Goal: Information Seeking & Learning: Learn about a topic

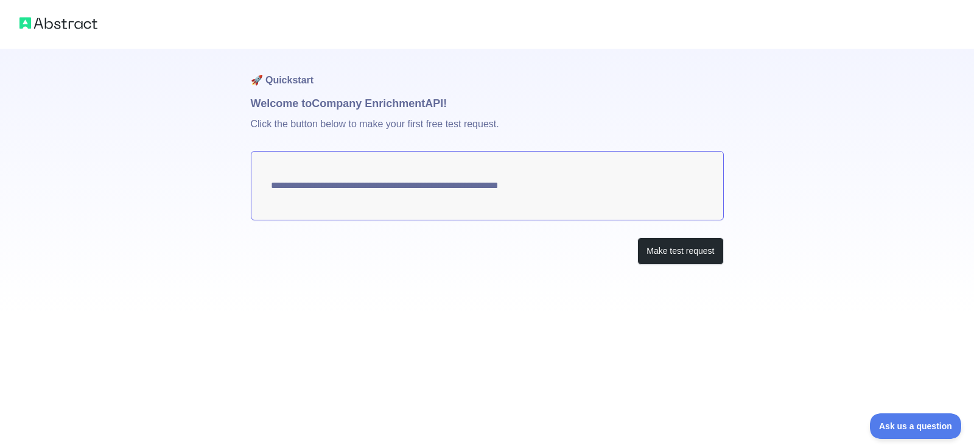
click at [588, 189] on textarea "**********" at bounding box center [487, 185] width 473 height 69
click at [657, 235] on div "**********" at bounding box center [487, 181] width 473 height 265
click at [659, 243] on button "Make test request" at bounding box center [680, 250] width 86 height 27
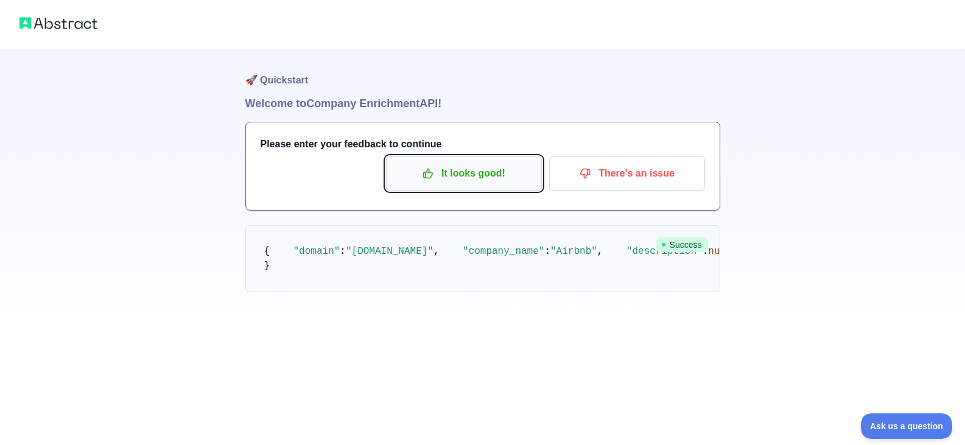
click at [496, 178] on p "It looks good!" at bounding box center [464, 173] width 138 height 21
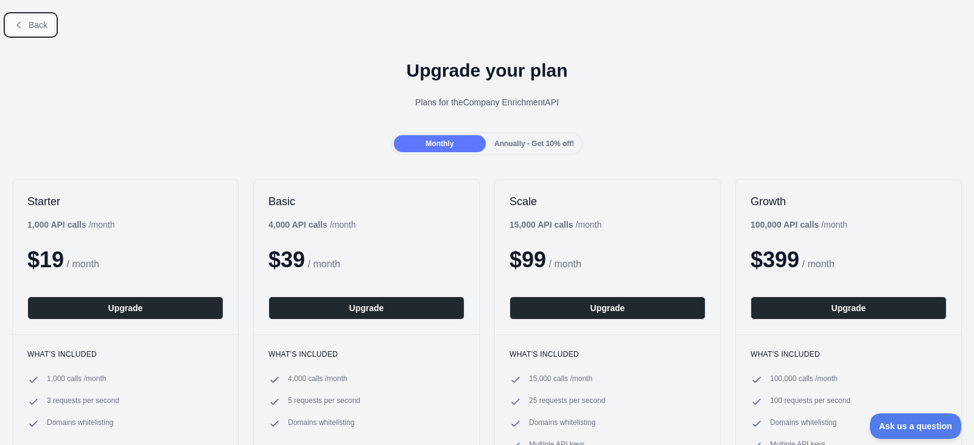
click at [48, 29] on button "Back" at bounding box center [30, 25] width 49 height 21
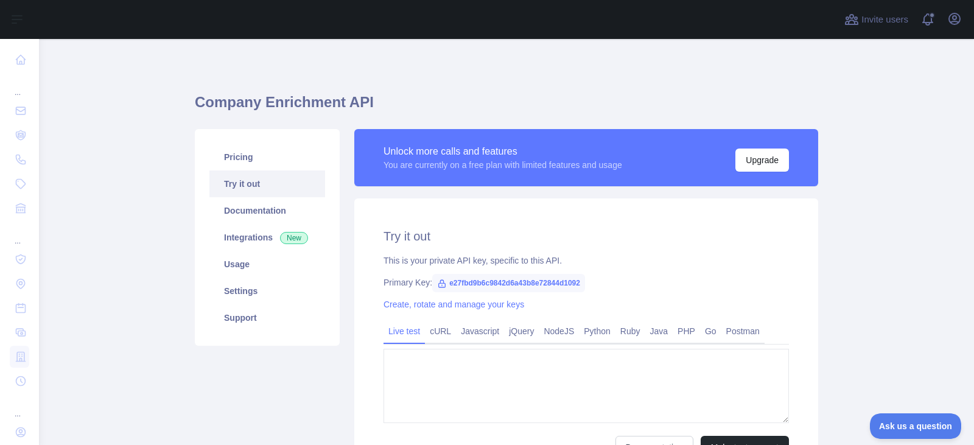
type textarea "**********"
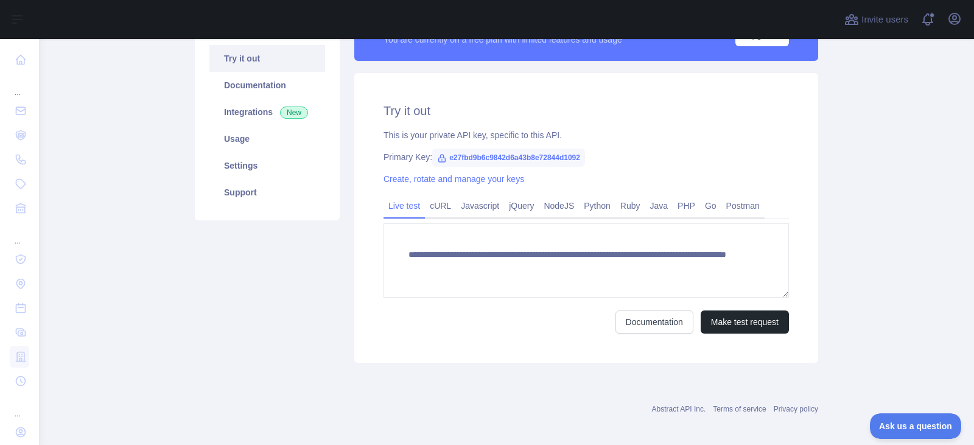
scroll to position [126, 0]
click at [225, 144] on link "Usage" at bounding box center [267, 138] width 116 height 27
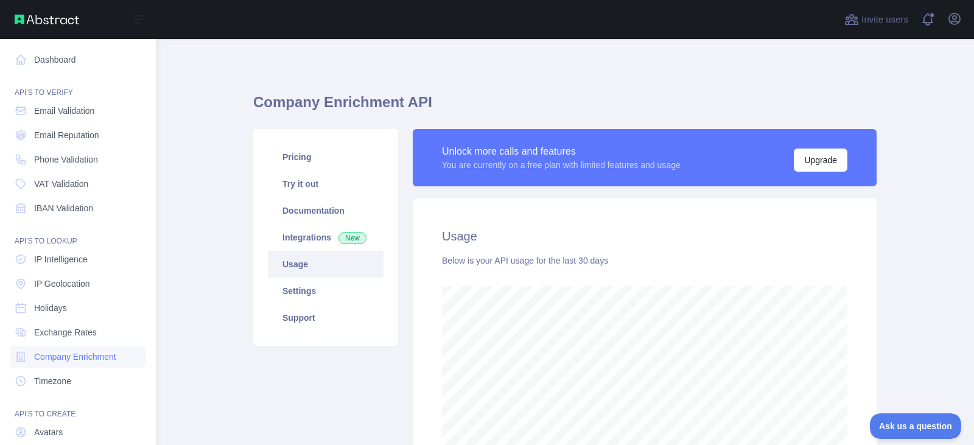
scroll to position [608118, 607715]
click at [71, 58] on link "Dashboard" at bounding box center [78, 60] width 136 height 22
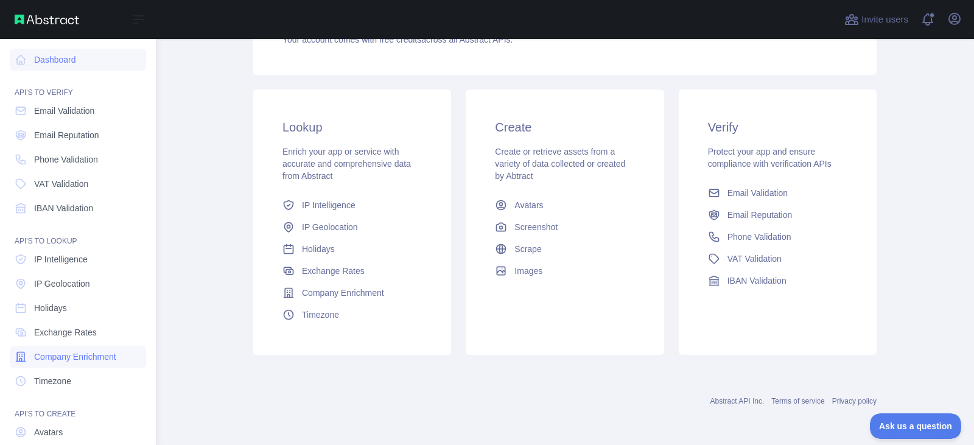
click at [82, 357] on span "Company Enrichment" at bounding box center [75, 357] width 82 height 12
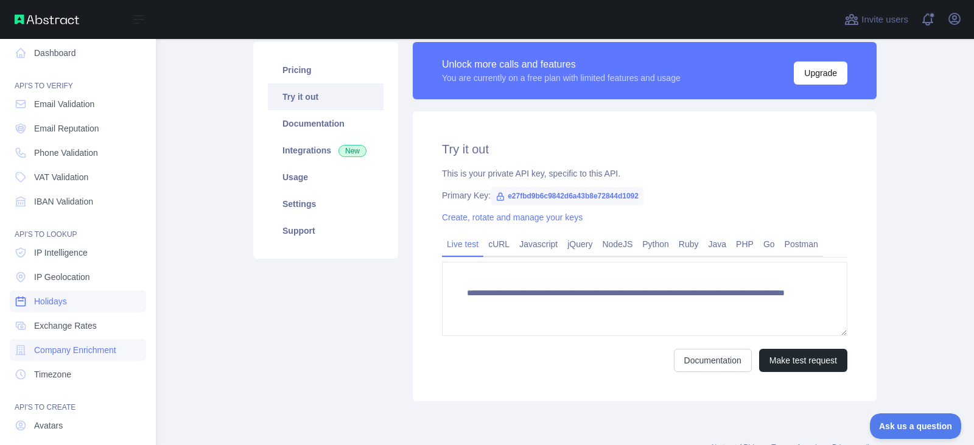
scroll to position [7, 0]
click at [71, 136] on link "Email Reputation" at bounding box center [78, 128] width 136 height 22
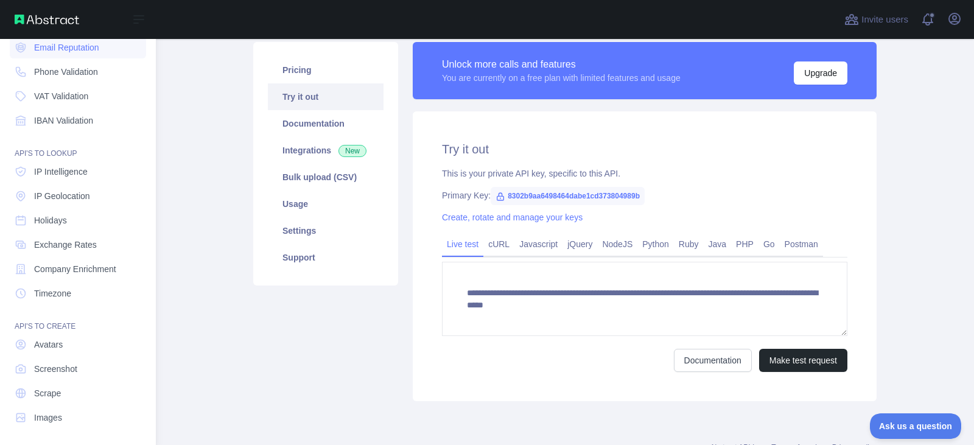
scroll to position [91, 0]
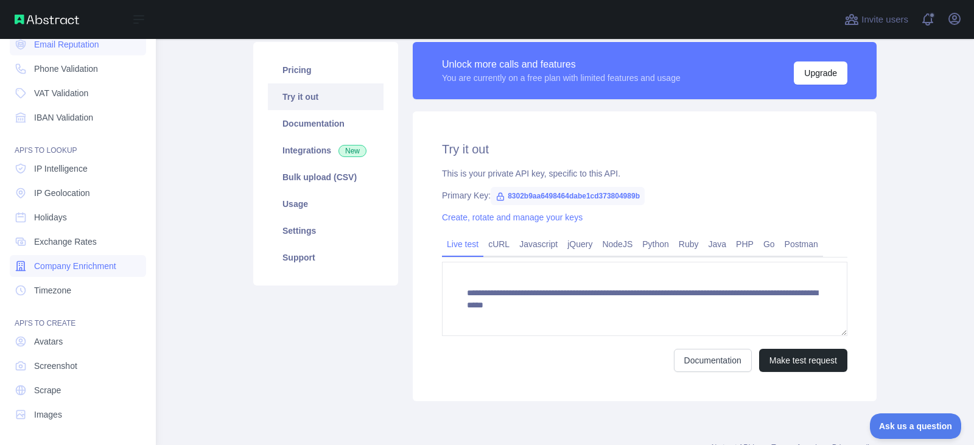
click at [65, 261] on span "Company Enrichment" at bounding box center [75, 266] width 82 height 12
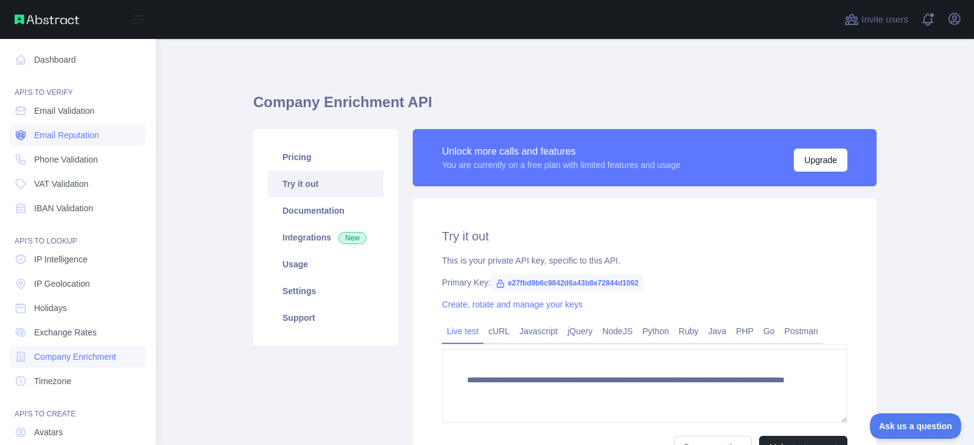
click at [61, 134] on span "Email Reputation" at bounding box center [66, 135] width 65 height 12
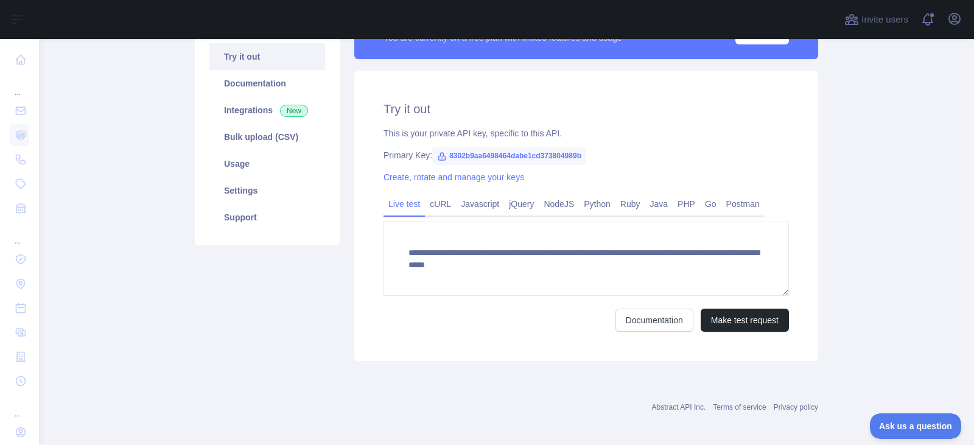
scroll to position [133, 0]
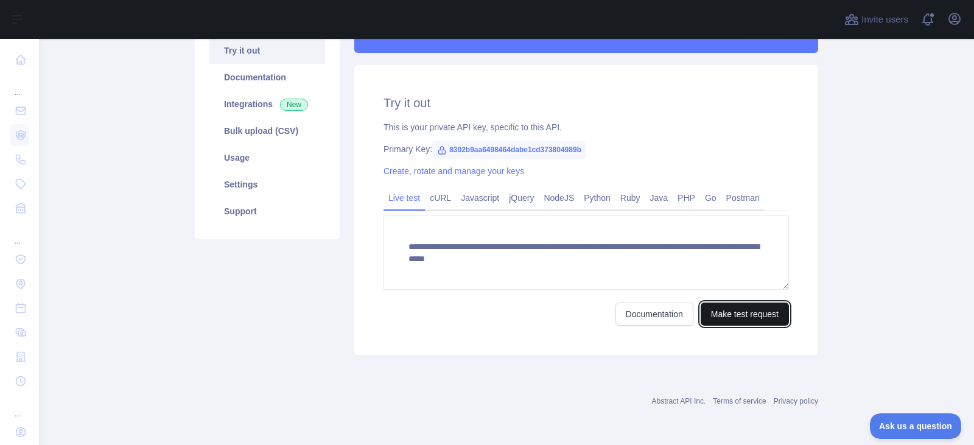
click at [744, 315] on button "Make test request" at bounding box center [744, 313] width 88 height 23
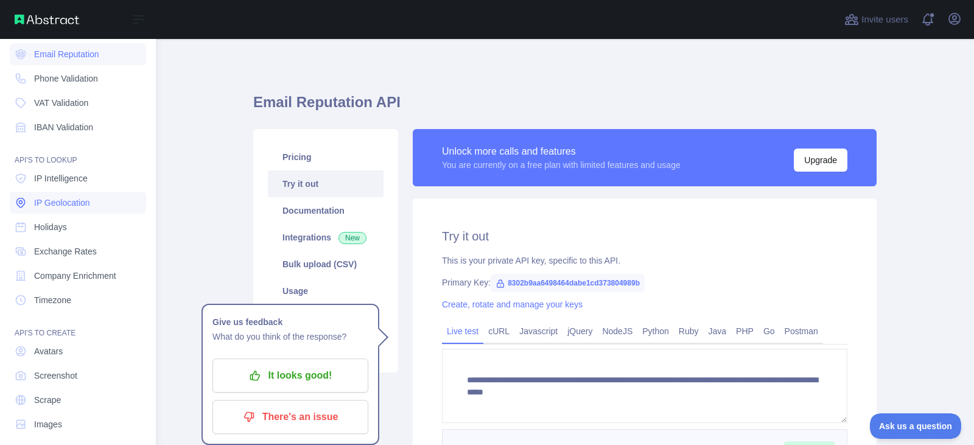
scroll to position [91, 0]
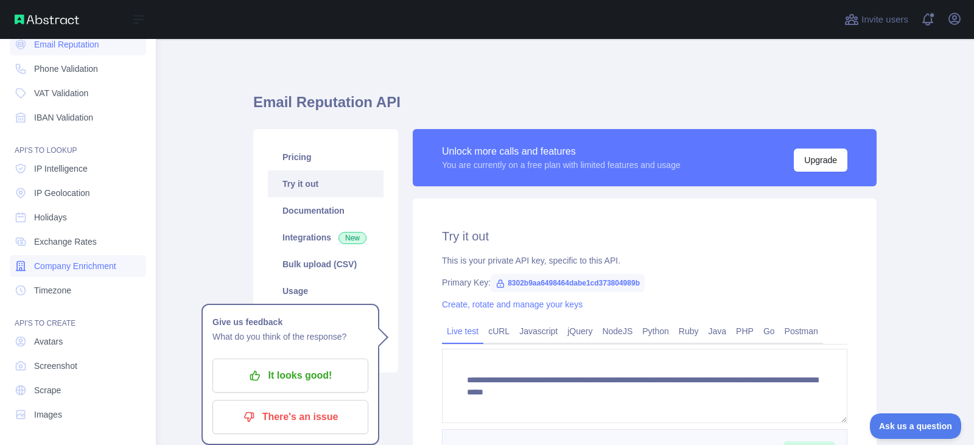
click at [91, 266] on span "Company Enrichment" at bounding box center [75, 266] width 82 height 12
